Goal: Task Accomplishment & Management: Manage account settings

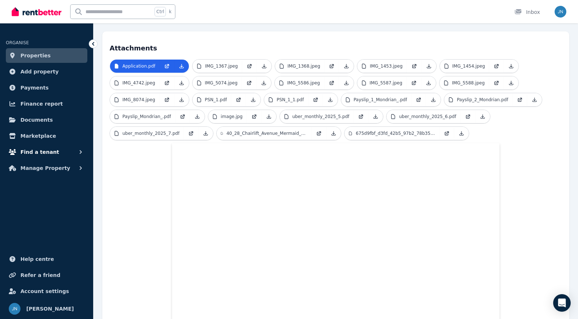
click at [53, 149] on button "Find a tenant" at bounding box center [46, 152] width 81 height 15
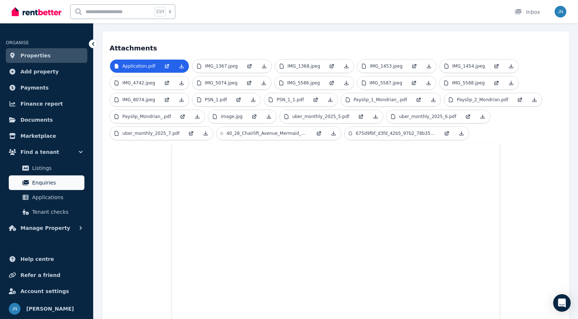
click at [57, 186] on span "Enquiries" at bounding box center [56, 182] width 49 height 9
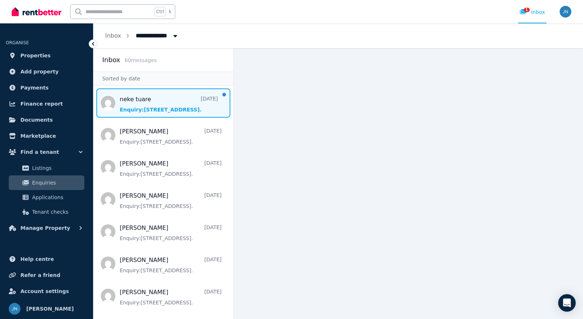
click at [175, 107] on span "Message list" at bounding box center [163, 102] width 140 height 29
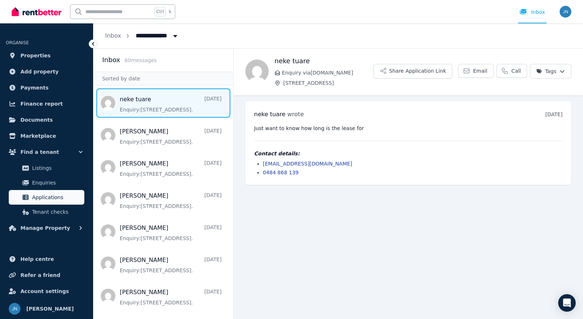
click at [63, 192] on link "Applications" at bounding box center [47, 197] width 76 height 15
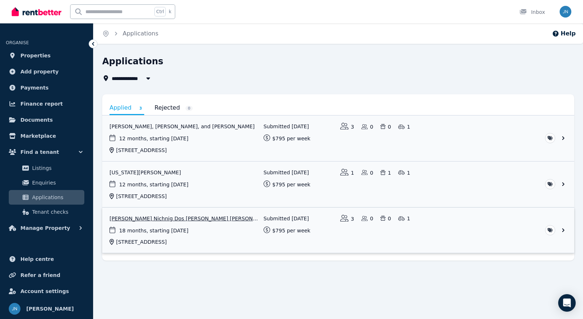
click at [187, 218] on link "View application: Rafael Nichnig Dos Santos, Akanksha Akanksha, and Leiluce Gue…" at bounding box center [338, 230] width 472 height 46
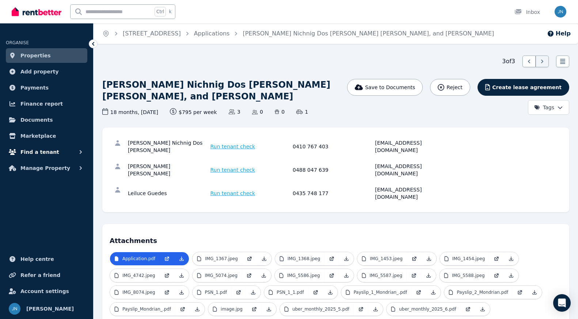
click at [71, 152] on button "Find a tenant" at bounding box center [46, 152] width 81 height 15
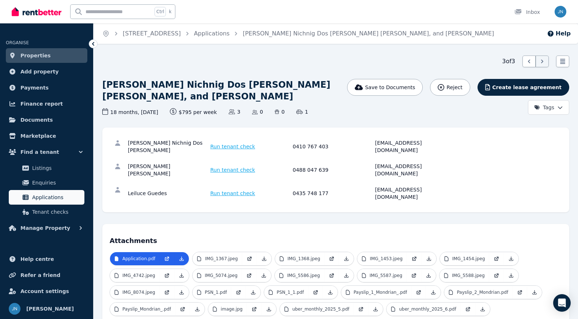
click at [57, 195] on span "Applications" at bounding box center [56, 197] width 49 height 9
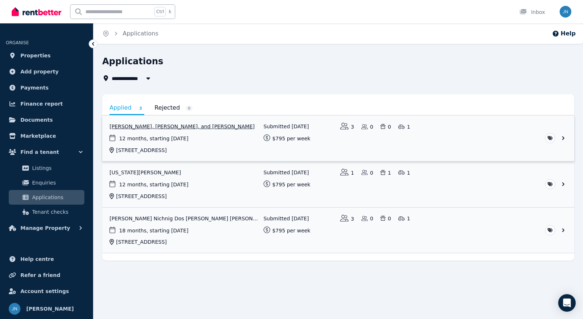
click at [168, 126] on link "View application: Carlos Islas, Silvia Martin Rodriguez, and Marco Valeriani" at bounding box center [338, 138] width 472 height 46
